Goal: Task Accomplishment & Management: Manage account settings

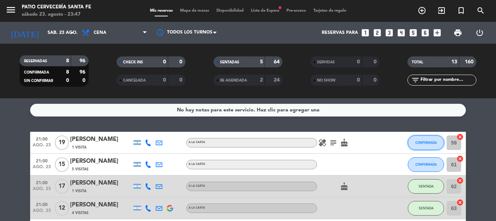
click at [423, 147] on button "CONFIRMADA" at bounding box center [426, 142] width 36 height 15
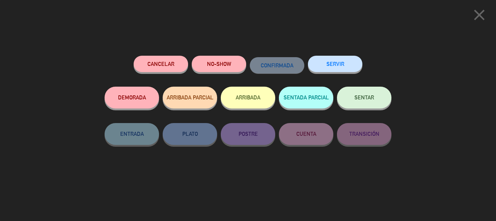
click at [367, 101] on button "SENTAR" at bounding box center [364, 98] width 55 height 22
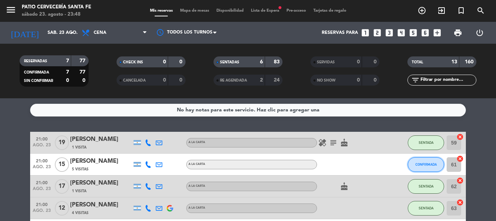
click at [424, 163] on span "CONFIRMADA" at bounding box center [426, 164] width 21 height 4
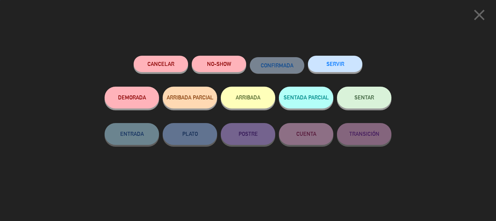
click at [373, 94] on button "SENTAR" at bounding box center [364, 98] width 55 height 22
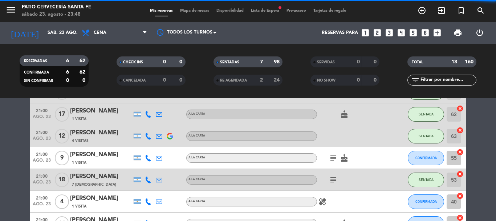
scroll to position [73, 0]
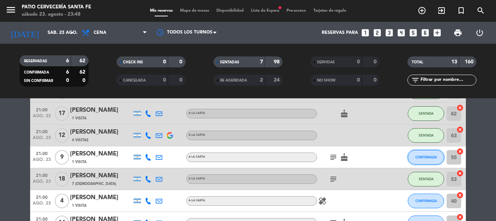
click at [424, 160] on button "CONFIRMADA" at bounding box center [426, 157] width 36 height 15
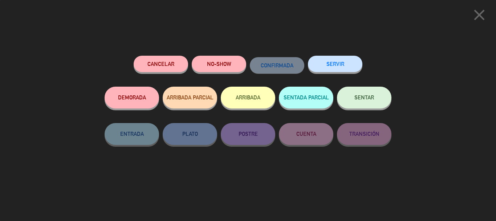
click at [376, 91] on button "SENTAR" at bounding box center [364, 98] width 55 height 22
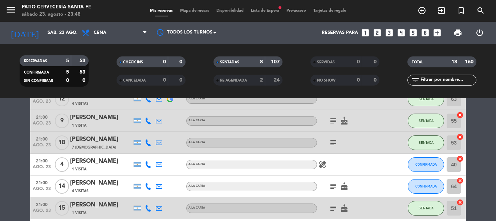
scroll to position [145, 0]
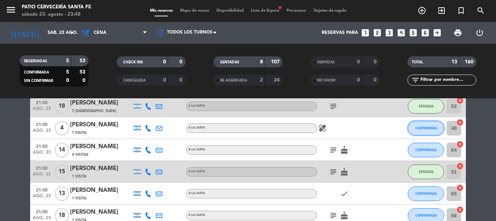
click at [429, 126] on span "CONFIRMADA" at bounding box center [426, 128] width 21 height 4
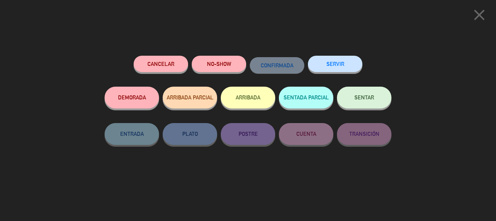
click at [371, 94] on button "SENTAR" at bounding box center [364, 98] width 55 height 22
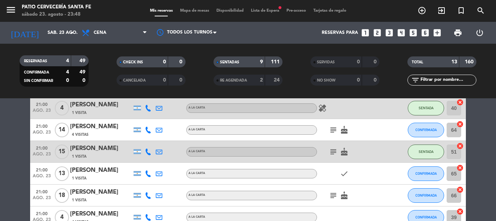
scroll to position [182, 0]
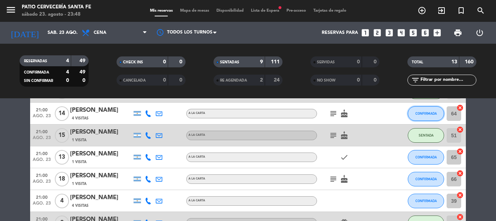
click at [424, 110] on button "CONFIRMADA" at bounding box center [426, 113] width 36 height 15
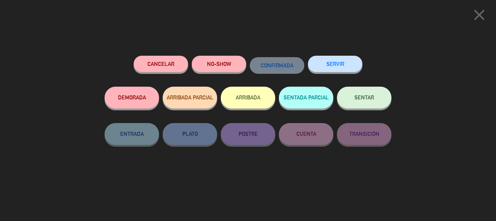
click at [361, 91] on button "SENTAR" at bounding box center [364, 98] width 55 height 22
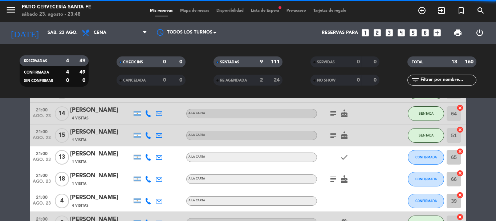
scroll to position [218, 0]
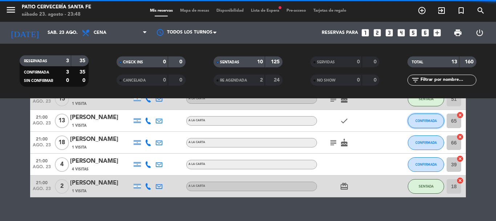
click at [416, 121] on span "CONFIRMADA" at bounding box center [426, 120] width 21 height 4
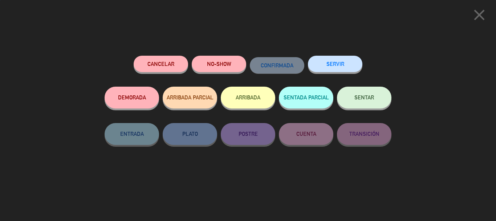
click at [365, 105] on button "SENTAR" at bounding box center [364, 98] width 55 height 22
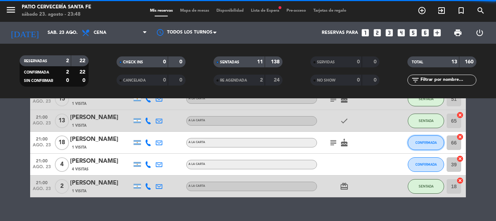
click at [422, 140] on span "CONFIRMADA" at bounding box center [426, 142] width 21 height 4
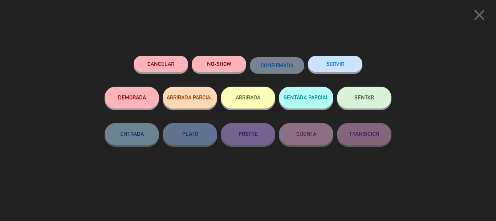
click at [367, 98] on span "SENTAR" at bounding box center [365, 97] width 20 height 6
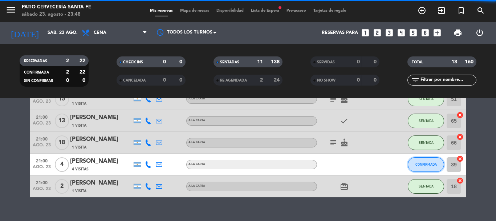
click at [429, 165] on span "CONFIRMADA" at bounding box center [426, 164] width 21 height 4
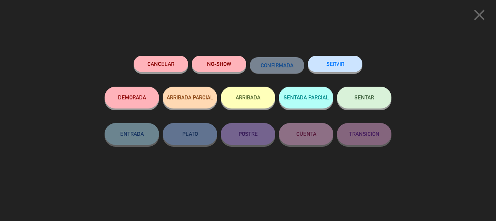
scroll to position [231, 0]
click at [222, 63] on button "NO-SHOW" at bounding box center [219, 64] width 55 height 16
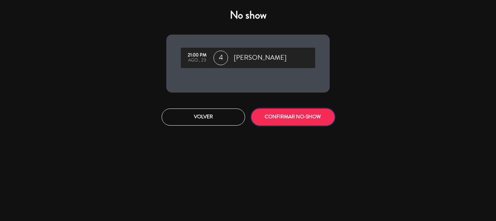
click at [269, 115] on button "CONFIRMAR NO-SHOW" at bounding box center [294, 116] width 84 height 17
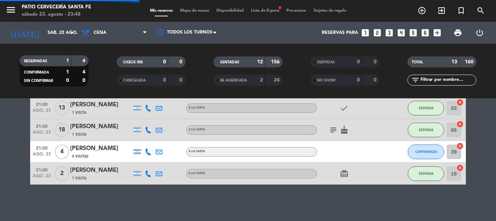
scroll to position [209, 0]
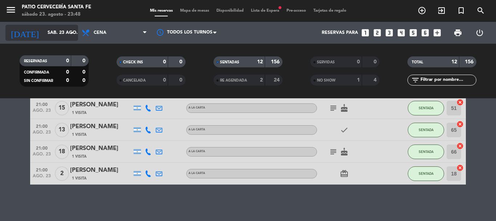
click at [68, 30] on icon "arrow_drop_down" at bounding box center [72, 32] width 9 height 9
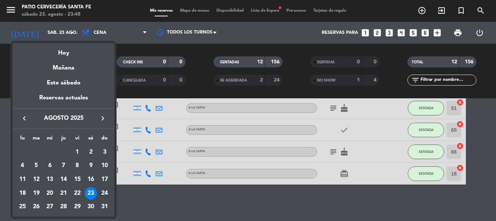
click at [107, 192] on div "24" at bounding box center [104, 193] width 12 height 12
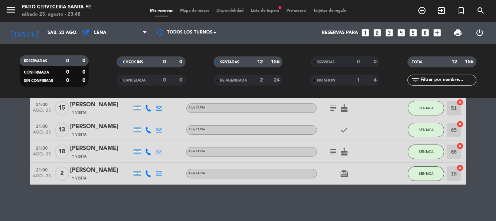
type input "dom. 24 ago."
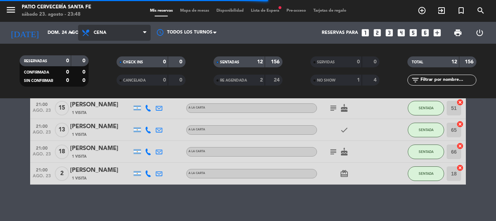
scroll to position [67, 0]
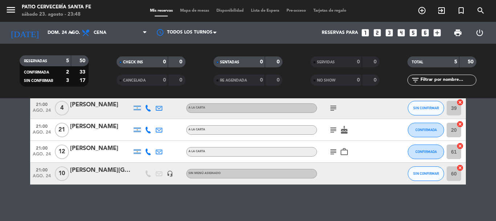
click at [127, 33] on span "Cena" at bounding box center [114, 33] width 73 height 16
click at [114, 67] on div "menu Patio Cervecería Santa [PERSON_NAME][DATE] 23. agosto - 23:48 Mis reservas…" at bounding box center [248, 49] width 496 height 98
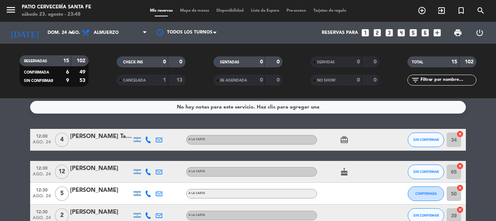
scroll to position [0, 0]
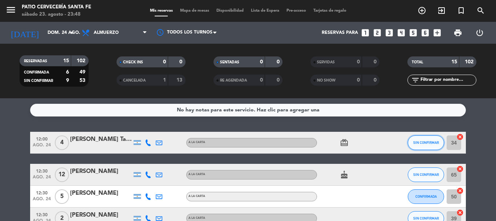
click at [419, 145] on button "SIN CONFIRMAR" at bounding box center [426, 142] width 36 height 15
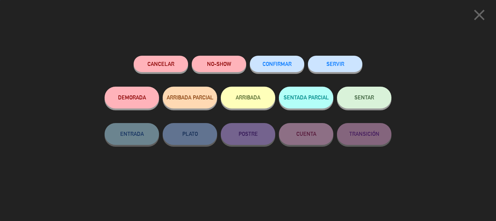
click at [273, 69] on button "CONFIRMAR" at bounding box center [277, 64] width 55 height 16
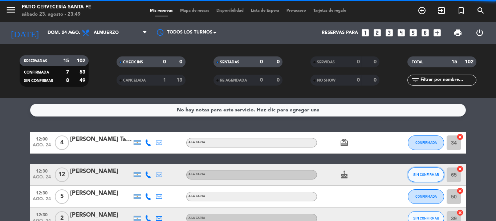
drag, startPoint x: 422, startPoint y: 172, endPoint x: 426, endPoint y: 171, distance: 4.1
click at [426, 171] on button "SIN CONFIRMAR" at bounding box center [426, 174] width 36 height 15
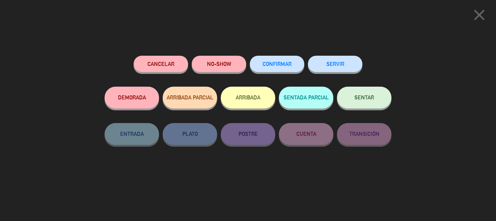
click at [284, 65] on span "CONFIRMAR" at bounding box center [277, 64] width 29 height 6
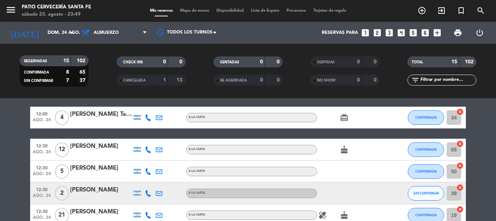
scroll to position [36, 0]
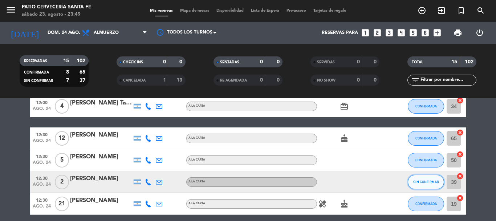
click at [430, 181] on span "SIN CONFIRMAR" at bounding box center [427, 182] width 26 height 4
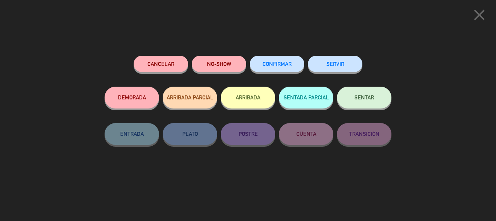
click at [289, 64] on span "CONFIRMAR" at bounding box center [277, 64] width 29 height 6
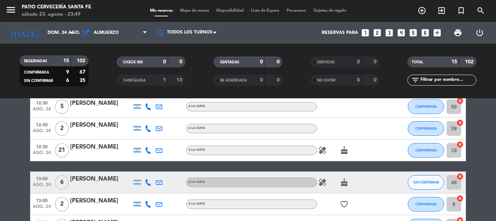
scroll to position [109, 0]
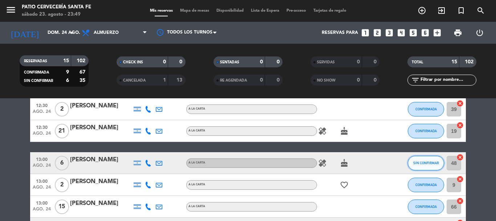
click at [423, 165] on button "SIN CONFIRMAR" at bounding box center [426, 163] width 36 height 15
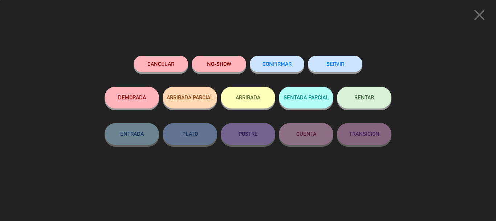
click at [254, 66] on button "CONFIRMAR" at bounding box center [277, 64] width 55 height 16
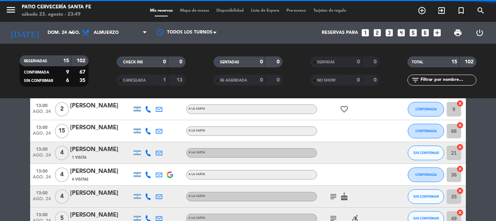
scroll to position [218, 0]
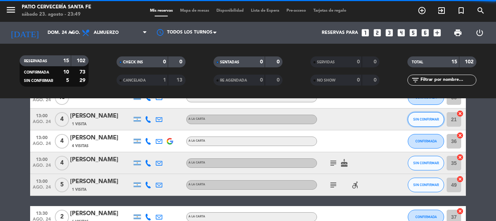
click at [426, 120] on span "SIN CONFIRMAR" at bounding box center [427, 119] width 26 height 4
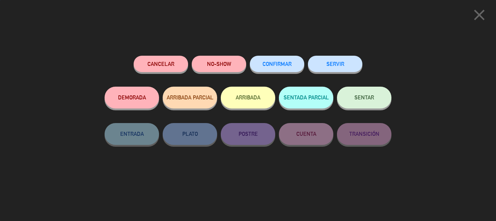
click at [270, 59] on button "CONFIRMAR" at bounding box center [277, 64] width 55 height 16
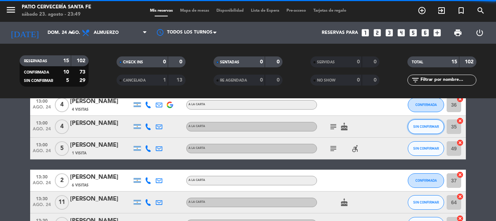
click at [419, 124] on span "SIN CONFIRMAR" at bounding box center [427, 126] width 26 height 4
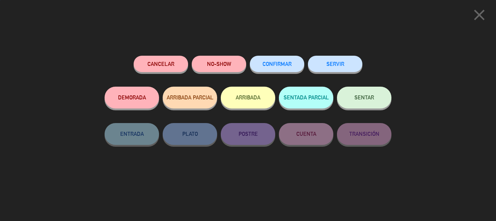
scroll to position [305, 0]
click at [278, 67] on button "CONFIRMAR" at bounding box center [277, 64] width 55 height 16
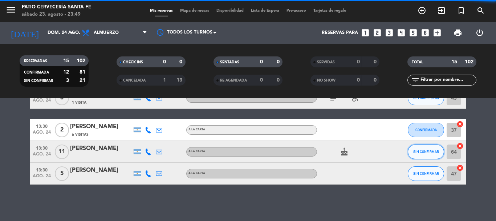
click at [418, 152] on span "SIN CONFIRMAR" at bounding box center [427, 151] width 26 height 4
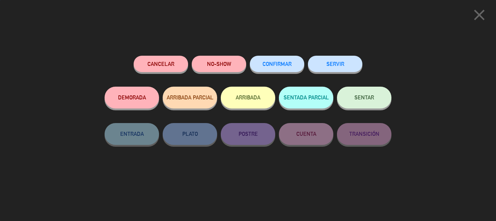
click at [283, 68] on button "CONFIRMAR" at bounding box center [277, 64] width 55 height 16
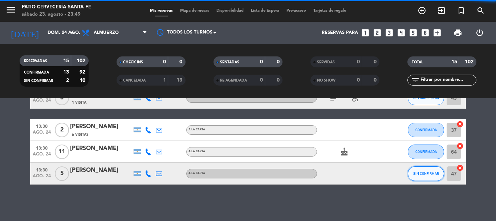
click at [428, 172] on span "SIN CONFIRMAR" at bounding box center [427, 173] width 26 height 4
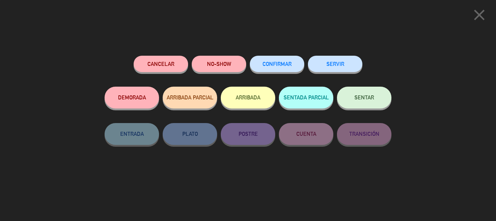
click at [282, 63] on span "CONFIRMAR" at bounding box center [277, 64] width 29 height 6
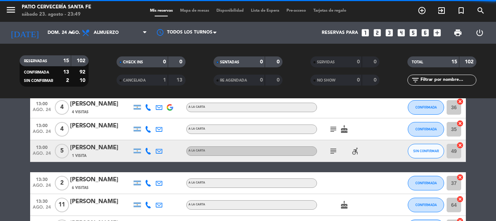
scroll to position [232, 0]
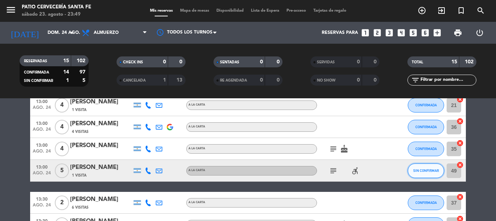
click at [428, 172] on span "SIN CONFIRMAR" at bounding box center [427, 170] width 26 height 4
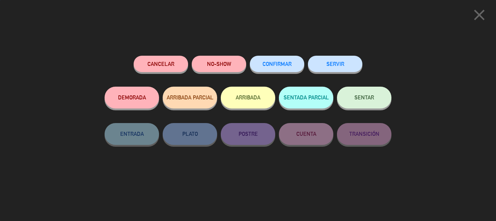
click at [270, 63] on span "CONFIRMAR" at bounding box center [277, 64] width 29 height 6
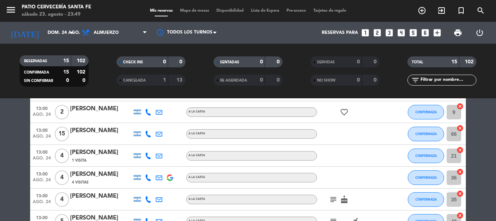
scroll to position [218, 0]
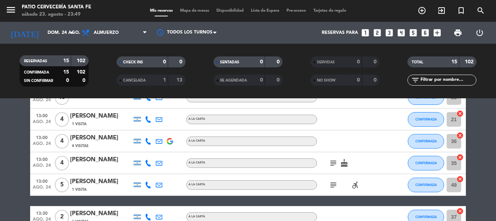
click at [332, 161] on icon "subject" at bounding box center [333, 162] width 9 height 9
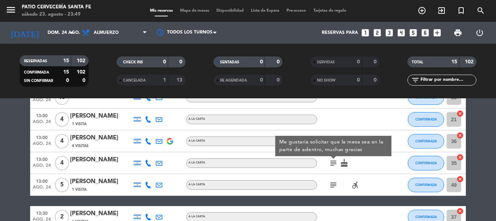
click at [325, 167] on div "subject Me gustaría solicitar que la mesa sea en la parte de adentro, muchas gr…" at bounding box center [349, 162] width 65 height 21
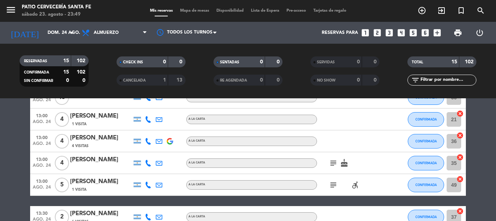
click at [335, 185] on icon "subject" at bounding box center [333, 184] width 9 height 9
click at [329, 206] on div at bounding box center [349, 216] width 65 height 21
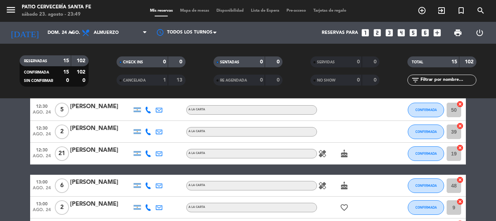
scroll to position [0, 0]
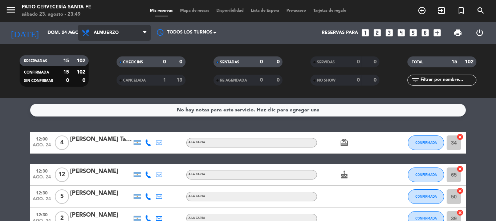
click at [101, 31] on span "Almuerzo" at bounding box center [106, 32] width 25 height 5
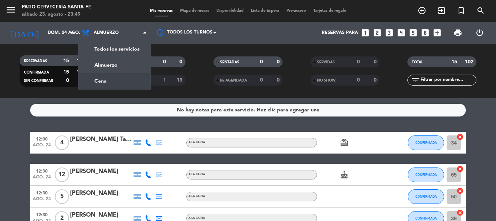
click at [120, 77] on div "menu Patio Cervecería Santa [PERSON_NAME][DATE] 23. agosto - 23:49 Mis reservas…" at bounding box center [248, 49] width 496 height 98
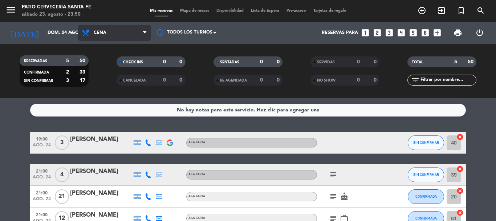
click at [106, 30] on span "Cena" at bounding box center [114, 33] width 73 height 16
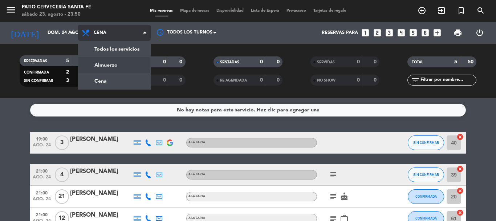
click at [103, 65] on div "menu Patio Cervecería Santa [PERSON_NAME][DATE] 23. agosto - 23:50 Mis reservas…" at bounding box center [248, 49] width 496 height 98
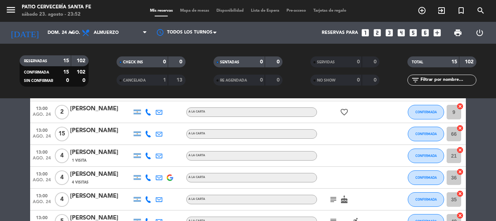
scroll to position [218, 0]
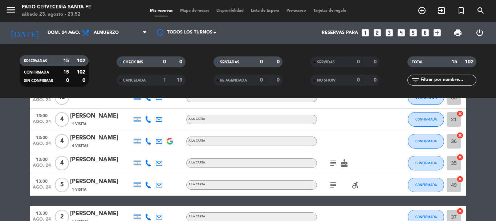
click at [335, 166] on icon "subject" at bounding box center [333, 162] width 9 height 9
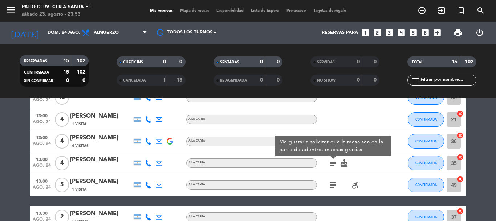
click at [349, 176] on div "subject accessible_forward" at bounding box center [349, 184] width 65 height 21
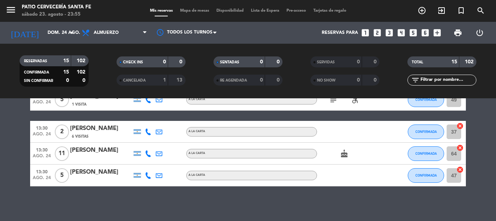
scroll to position [305, 0]
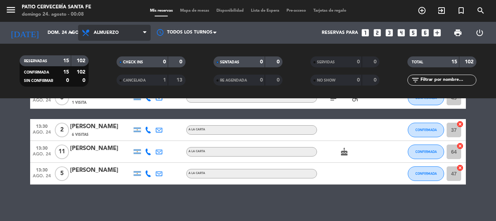
click at [104, 36] on span "Almuerzo" at bounding box center [114, 33] width 73 height 16
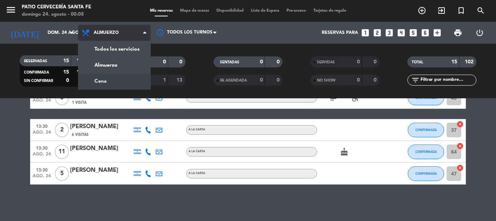
click at [116, 80] on div "menu Patio Cervecería Santa [PERSON_NAME][DATE] 24. agosto - 00:08 Mis reservas…" at bounding box center [248, 49] width 496 height 98
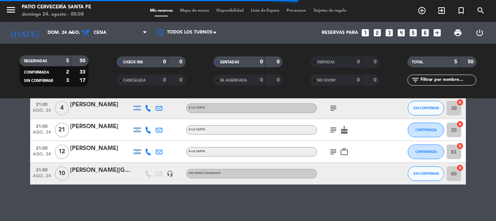
scroll to position [67, 0]
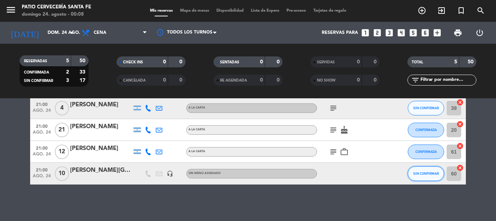
click at [427, 173] on span "SIN CONFIRMAR" at bounding box center [427, 173] width 26 height 4
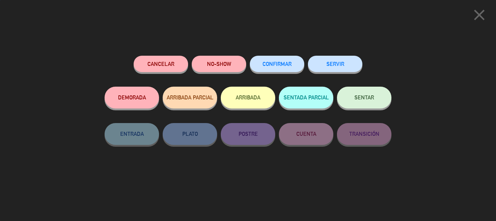
click at [282, 61] on button "CONFIRMAR" at bounding box center [277, 64] width 55 height 16
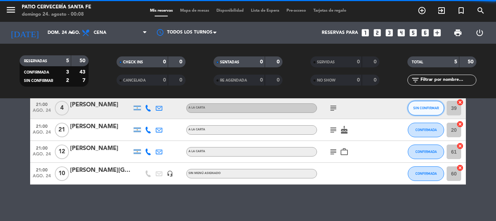
click at [421, 111] on button "SIN CONFIRMAR" at bounding box center [426, 108] width 36 height 15
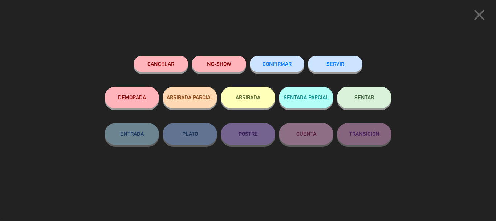
click at [280, 60] on button "CONFIRMAR" at bounding box center [277, 64] width 55 height 16
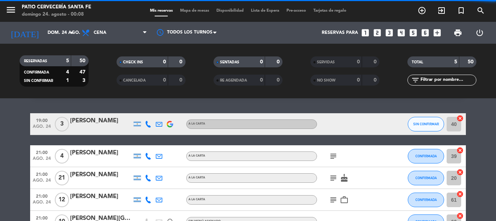
scroll to position [0, 0]
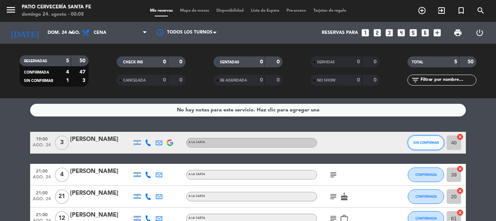
click at [421, 141] on span "SIN CONFIRMAR" at bounding box center [427, 142] width 26 height 4
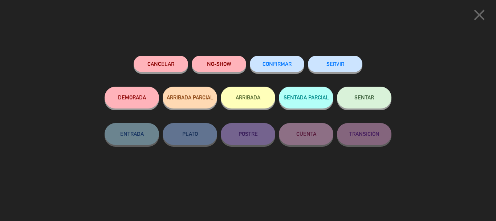
click at [289, 67] on span "CONFIRMAR" at bounding box center [277, 64] width 29 height 6
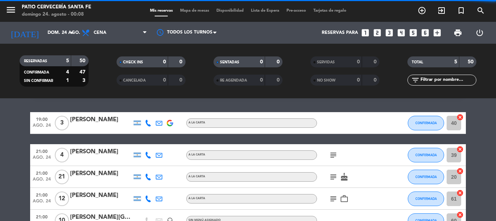
scroll to position [36, 0]
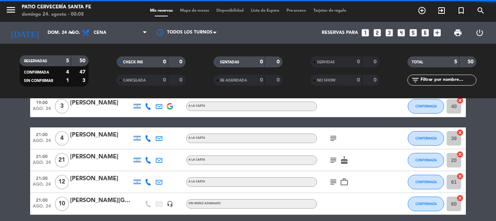
click at [334, 135] on icon "subject" at bounding box center [333, 138] width 9 height 9
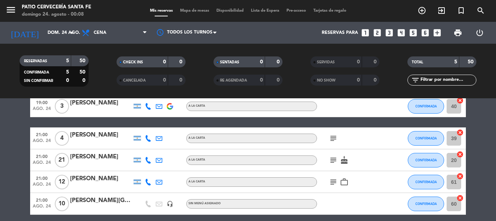
click at [335, 140] on icon "subject" at bounding box center [333, 138] width 9 height 9
click at [335, 160] on icon "subject" at bounding box center [333, 160] width 9 height 9
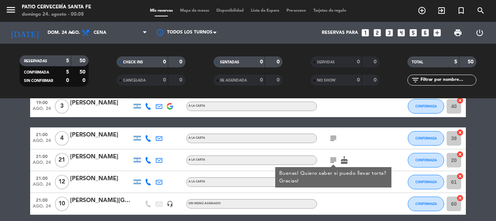
click at [335, 156] on icon "subject" at bounding box center [333, 160] width 9 height 9
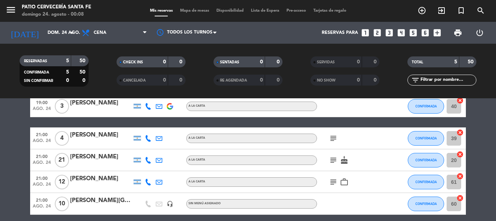
click at [337, 182] on icon "subject" at bounding box center [333, 181] width 9 height 9
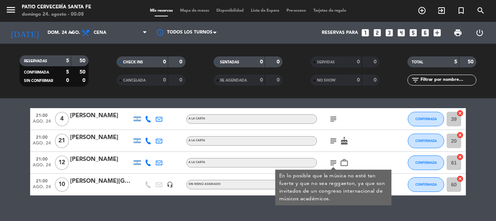
scroll to position [67, 0]
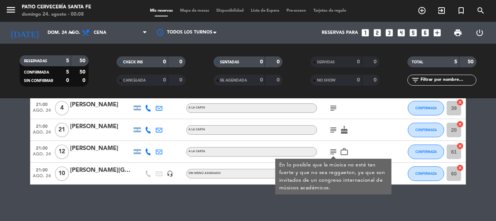
click at [334, 201] on div "No hay notas para este servicio. Haz clic para agregar una 19:00 [DATE] 3 [PERS…" at bounding box center [248, 159] width 496 height 122
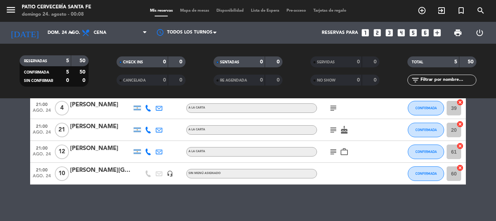
scroll to position [30, 0]
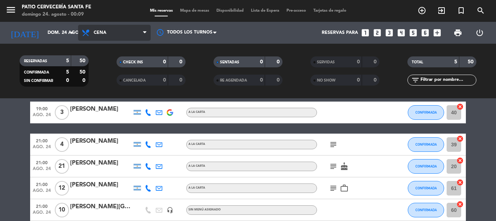
click at [124, 30] on span "Cena" at bounding box center [114, 33] width 73 height 16
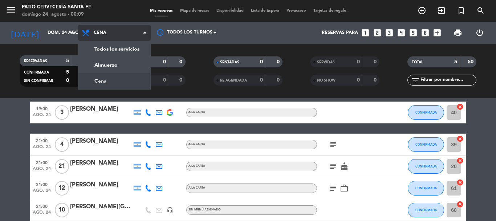
click at [104, 80] on div "menu Patio Cervecería Santa [PERSON_NAME][DATE] 24. agosto - 00:09 Mis reservas…" at bounding box center [248, 49] width 496 height 98
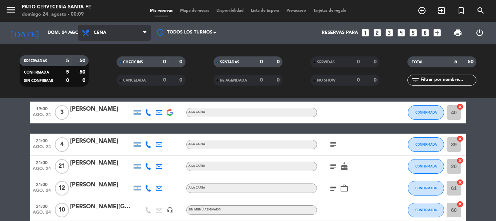
click at [121, 35] on span "Cena" at bounding box center [114, 33] width 73 height 16
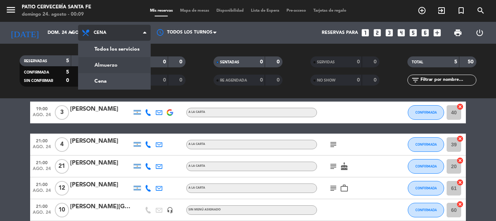
click at [119, 67] on div "menu Patio Cervecería Santa [PERSON_NAME][DATE] 24. agosto - 00:09 Mis reservas…" at bounding box center [248, 49] width 496 height 98
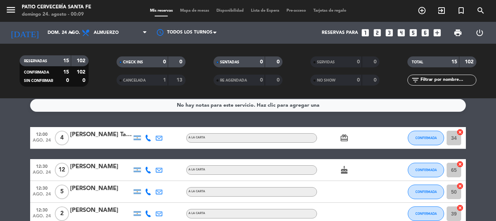
scroll to position [0, 0]
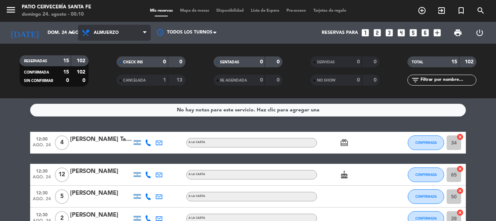
click at [109, 38] on span "Almuerzo" at bounding box center [114, 33] width 73 height 16
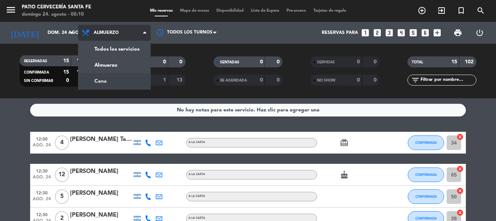
click at [119, 79] on div "menu Patio Cervecería Santa [PERSON_NAME][DATE] 24. agosto - 00:10 Mis reservas…" at bounding box center [248, 49] width 496 height 98
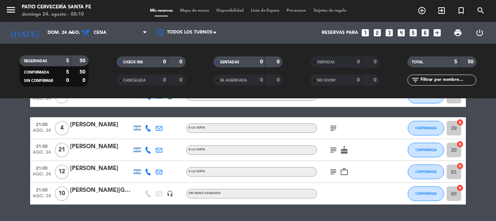
scroll to position [67, 0]
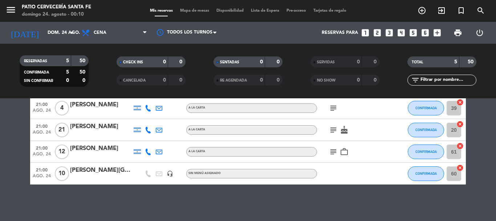
click at [333, 151] on icon "subject" at bounding box center [333, 151] width 9 height 9
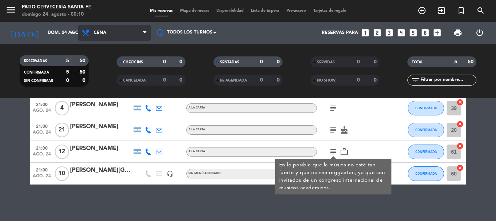
click at [130, 27] on span "Cena" at bounding box center [114, 33] width 73 height 16
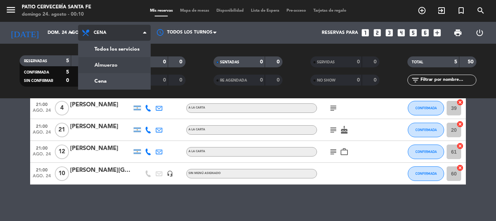
click at [126, 63] on div "menu Patio Cervecería Santa [PERSON_NAME][DATE] 24. agosto - 00:10 Mis reservas…" at bounding box center [248, 49] width 496 height 98
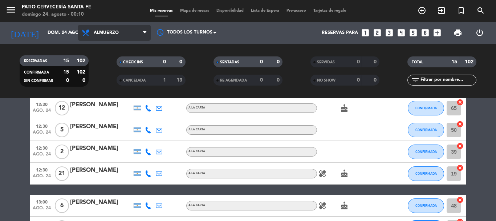
click at [101, 29] on span "Almuerzo" at bounding box center [114, 33] width 73 height 16
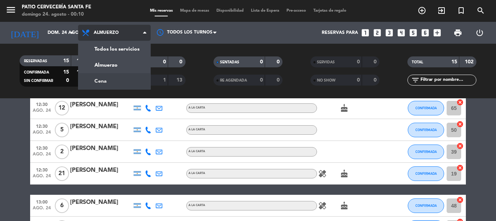
click at [110, 79] on div "menu Patio Cervecería Santa [PERSON_NAME][DATE] 24. agosto - 00:10 Mis reservas…" at bounding box center [248, 49] width 496 height 98
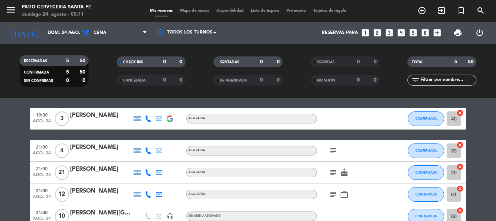
scroll to position [36, 0]
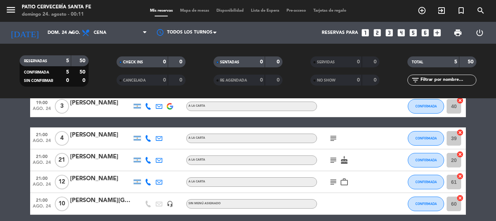
click at [336, 136] on icon "subject" at bounding box center [333, 138] width 9 height 9
click at [333, 163] on icon "subject" at bounding box center [333, 160] width 9 height 9
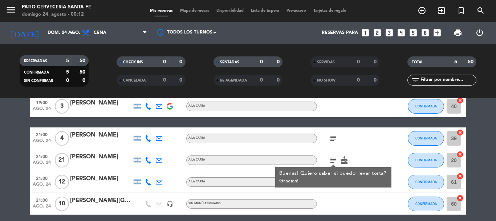
click at [349, 194] on div at bounding box center [349, 203] width 65 height 21
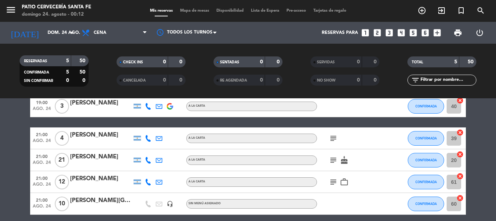
scroll to position [67, 0]
